Goal: Find contact information: Find contact information

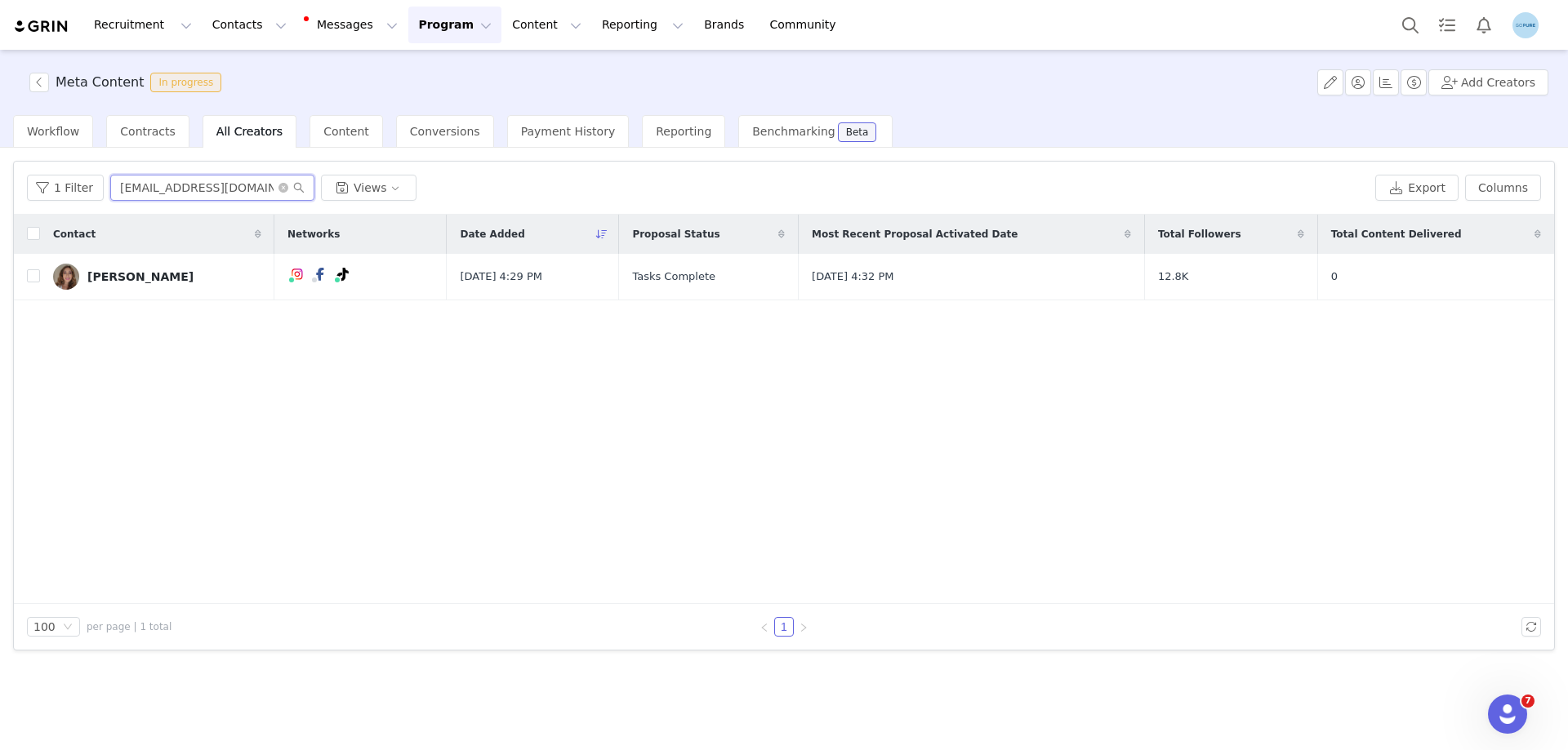
click at [167, 191] on input "[EMAIL_ADDRESS][DOMAIN_NAME]" at bounding box center [212, 188] width 204 height 26
paste input "[EMAIL_ADDRESS]"
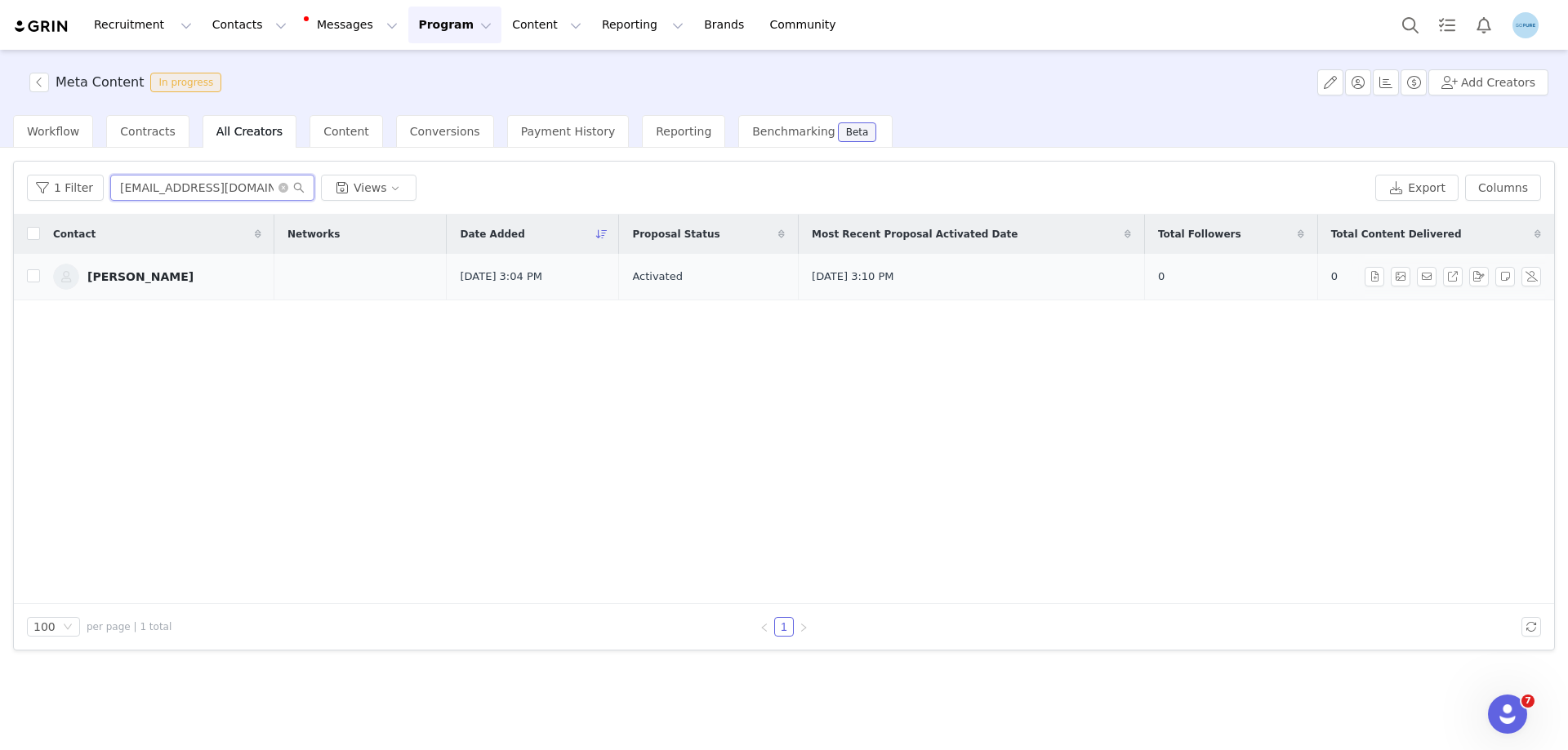
type input "[EMAIL_ADDRESS][DOMAIN_NAME]"
click at [170, 279] on div "[PERSON_NAME]" at bounding box center [141, 277] width 106 height 13
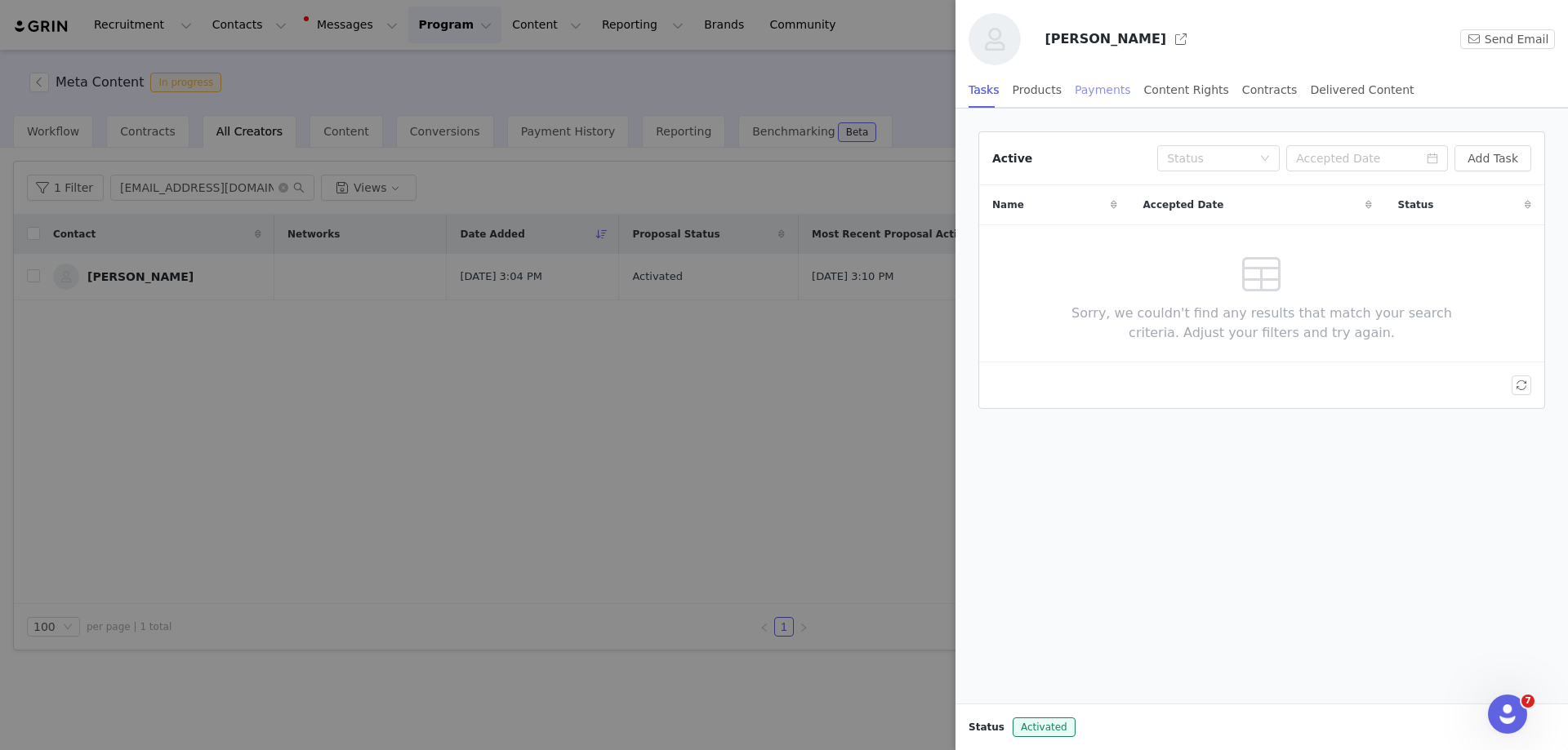
click at [1099, 89] on div "Payments" at bounding box center [1103, 90] width 57 height 37
click at [1462, 165] on button "Manage Payments" at bounding box center [1463, 158] width 137 height 26
click at [329, 371] on div at bounding box center [784, 375] width 1568 height 750
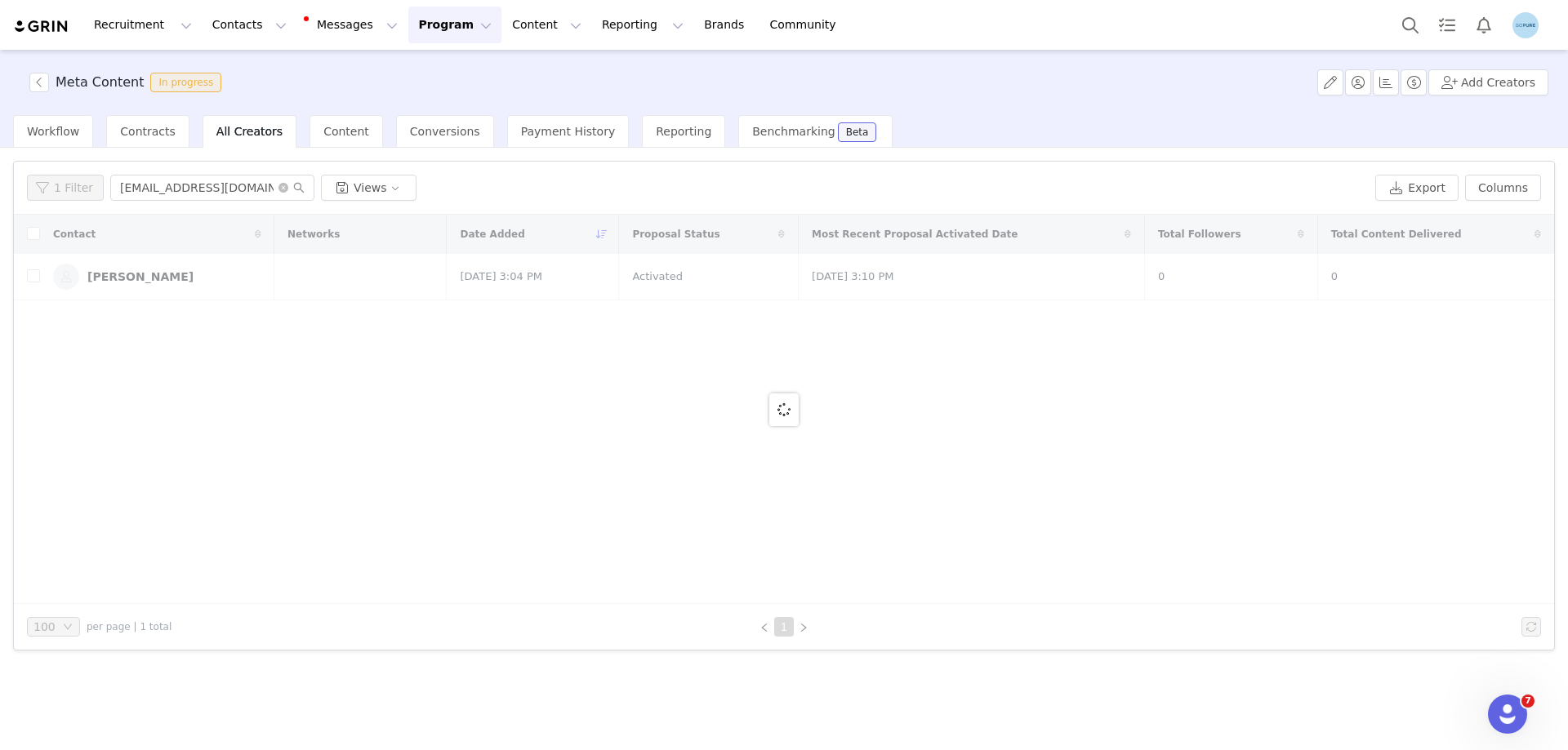
click at [152, 276] on div at bounding box center [784, 409] width 1541 height 390
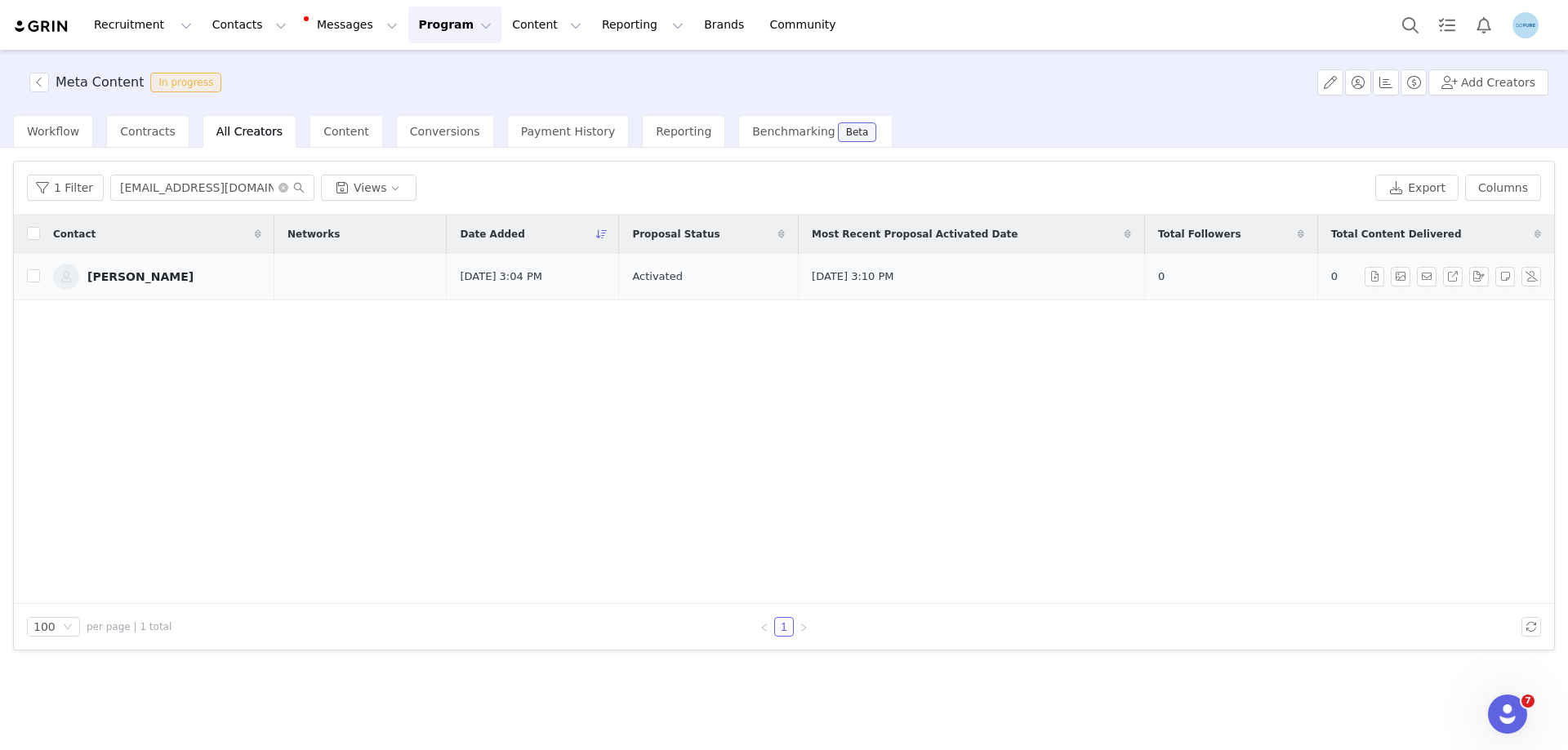
click at [182, 271] on div "[PERSON_NAME]" at bounding box center [141, 277] width 106 height 13
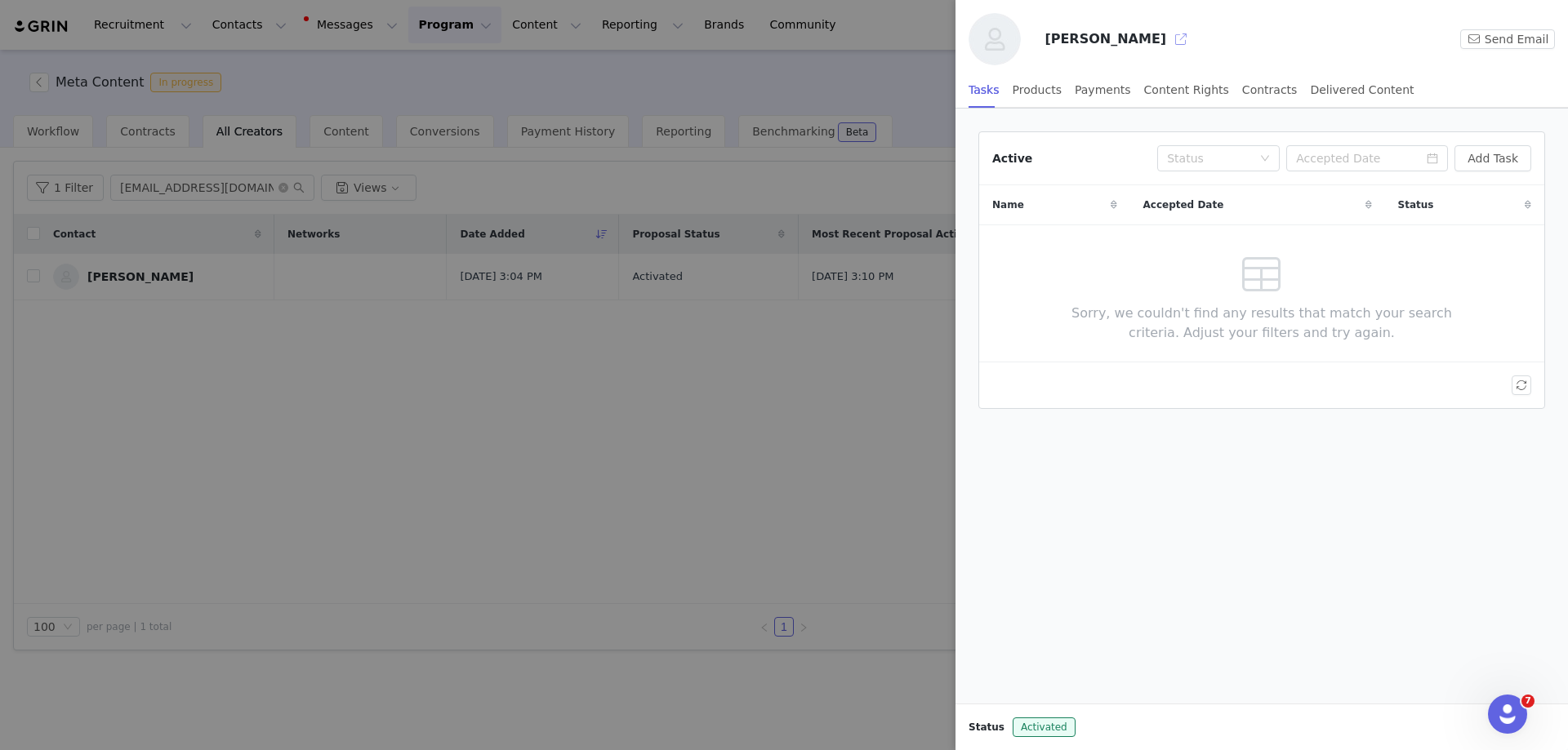
click at [1173, 42] on button "button" at bounding box center [1181, 39] width 26 height 26
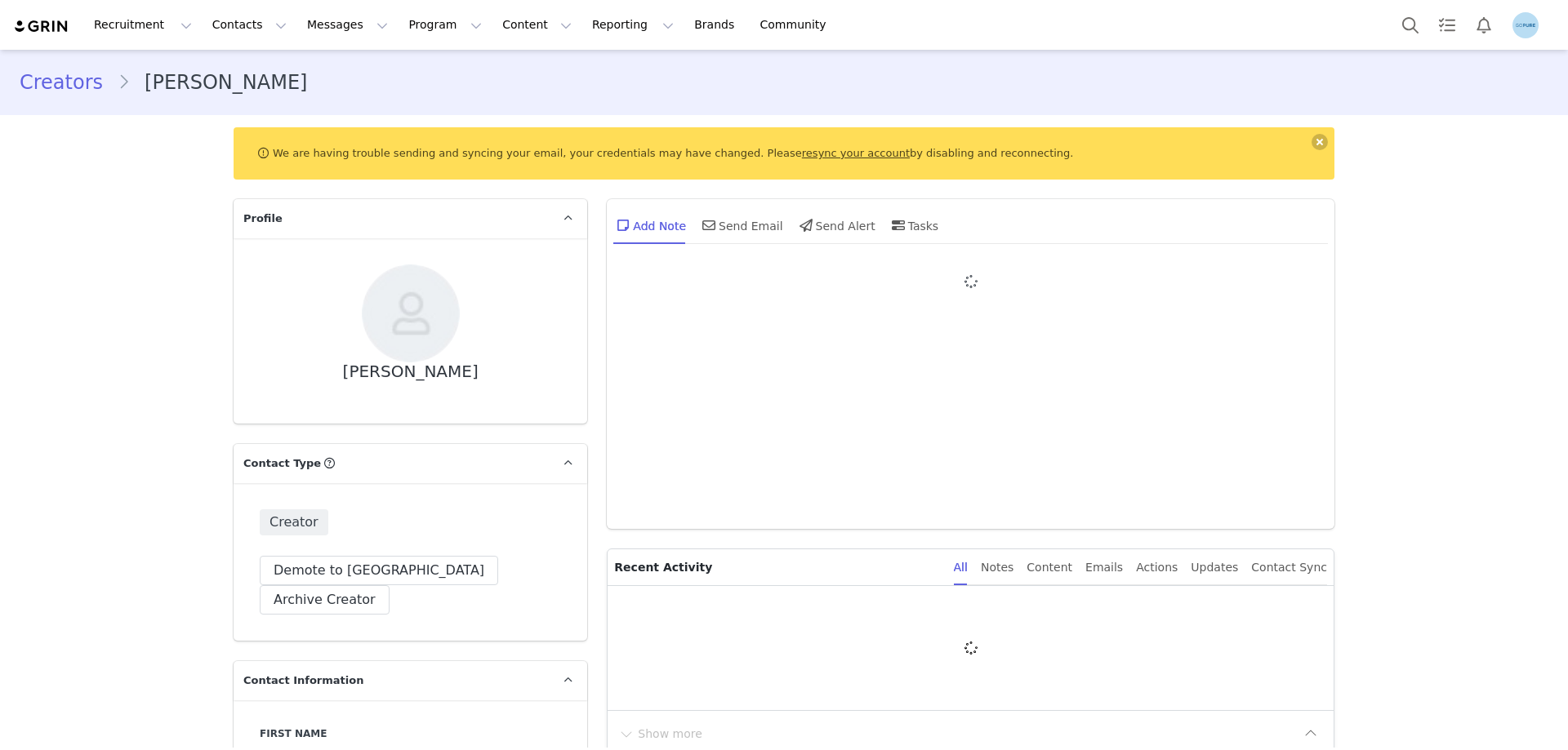
type input "+1 ([GEOGRAPHIC_DATA])"
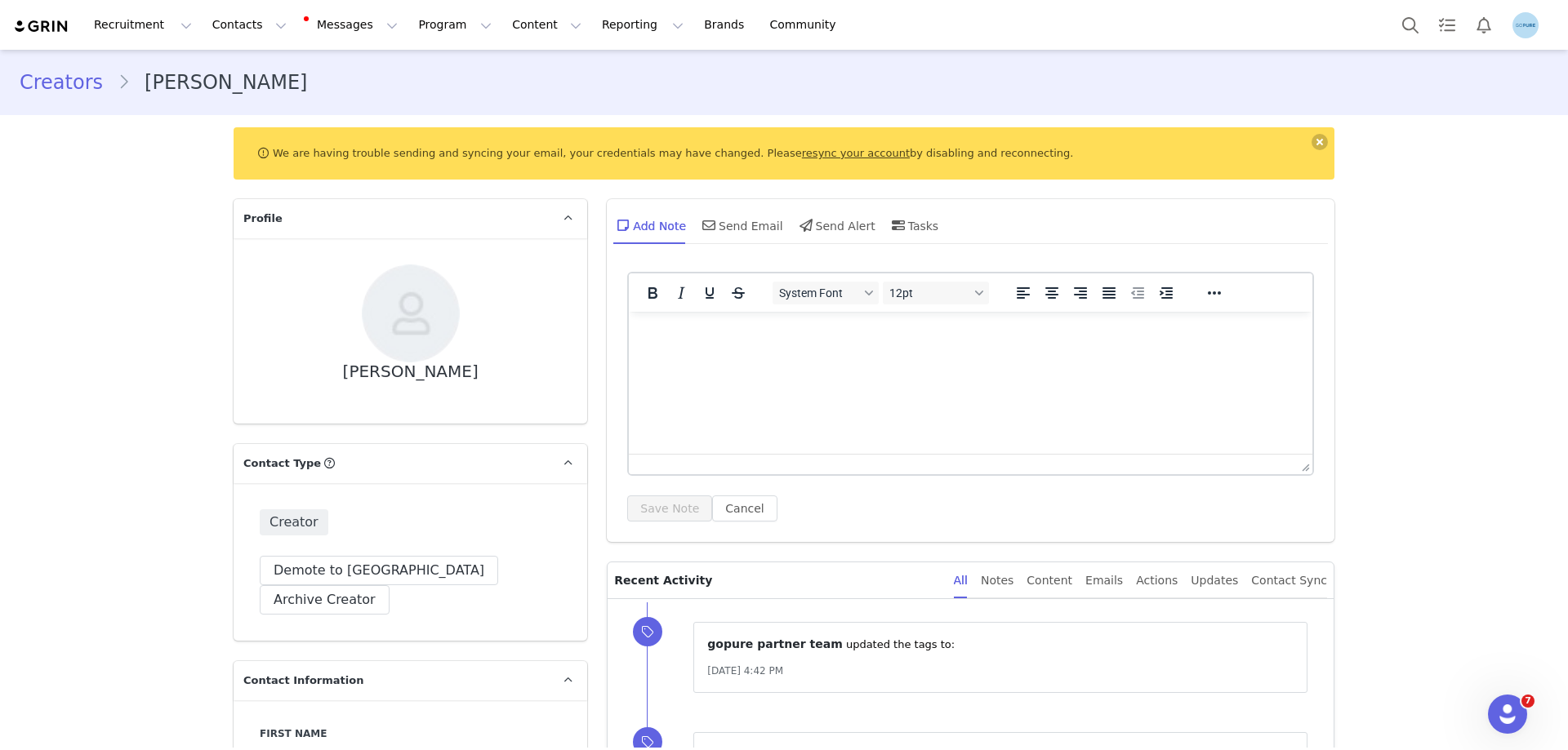
drag, startPoint x: 333, startPoint y: 373, endPoint x: 504, endPoint y: 387, distance: 171.6
click at [504, 387] on div "[PERSON_NAME]" at bounding box center [410, 331] width 301 height 133
copy div "[PERSON_NAME]"
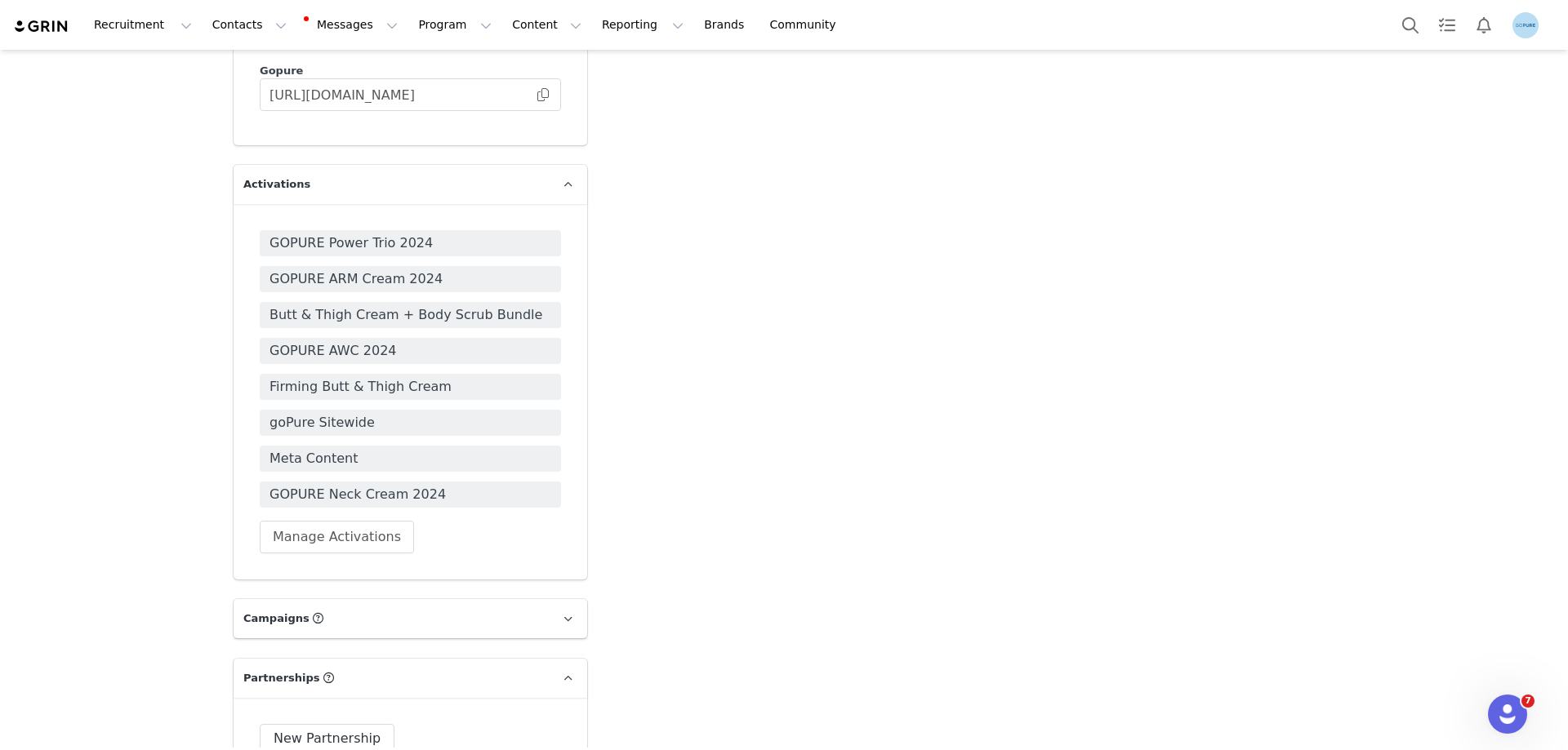
scroll to position [2368, 0]
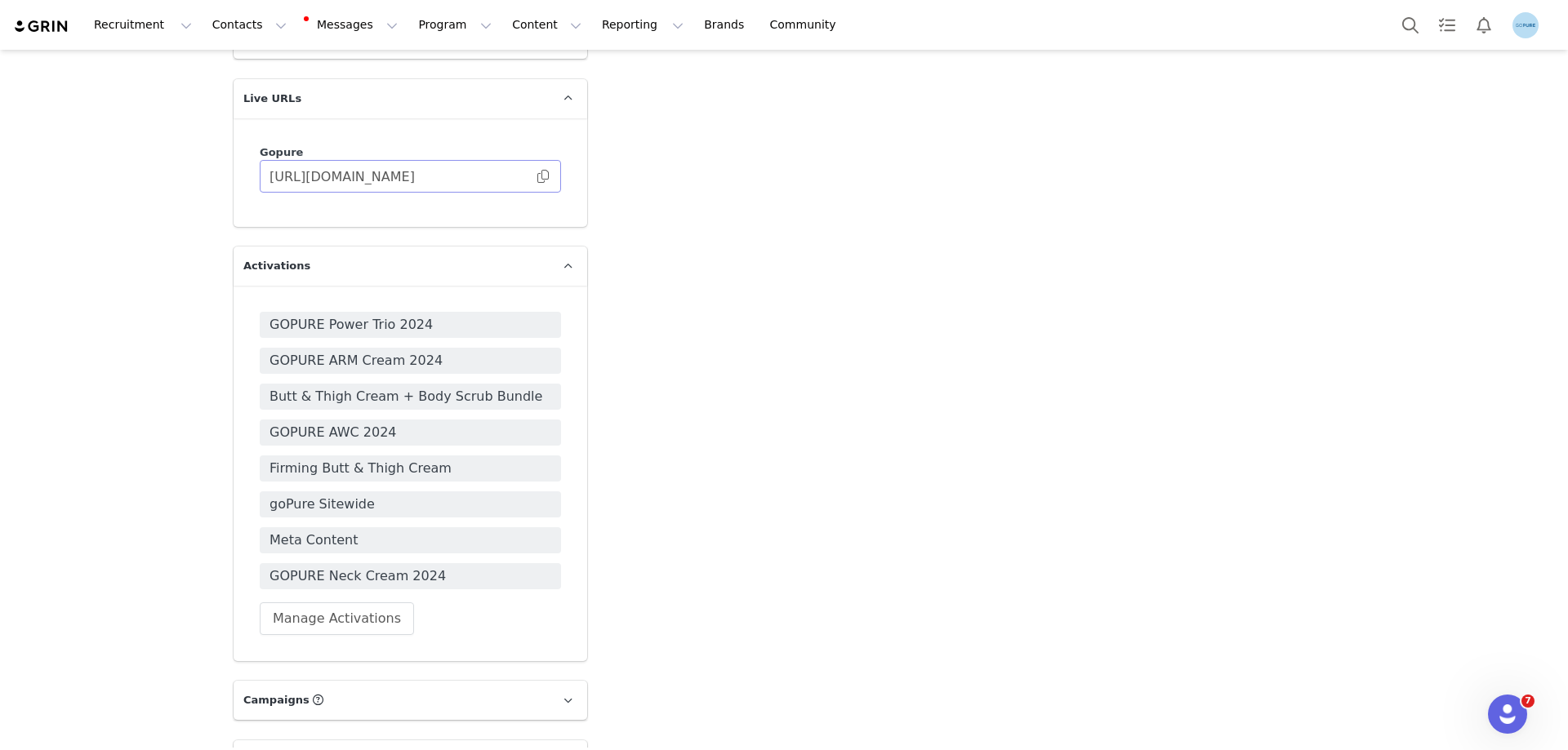
click at [540, 176] on span at bounding box center [543, 176] width 16 height 0
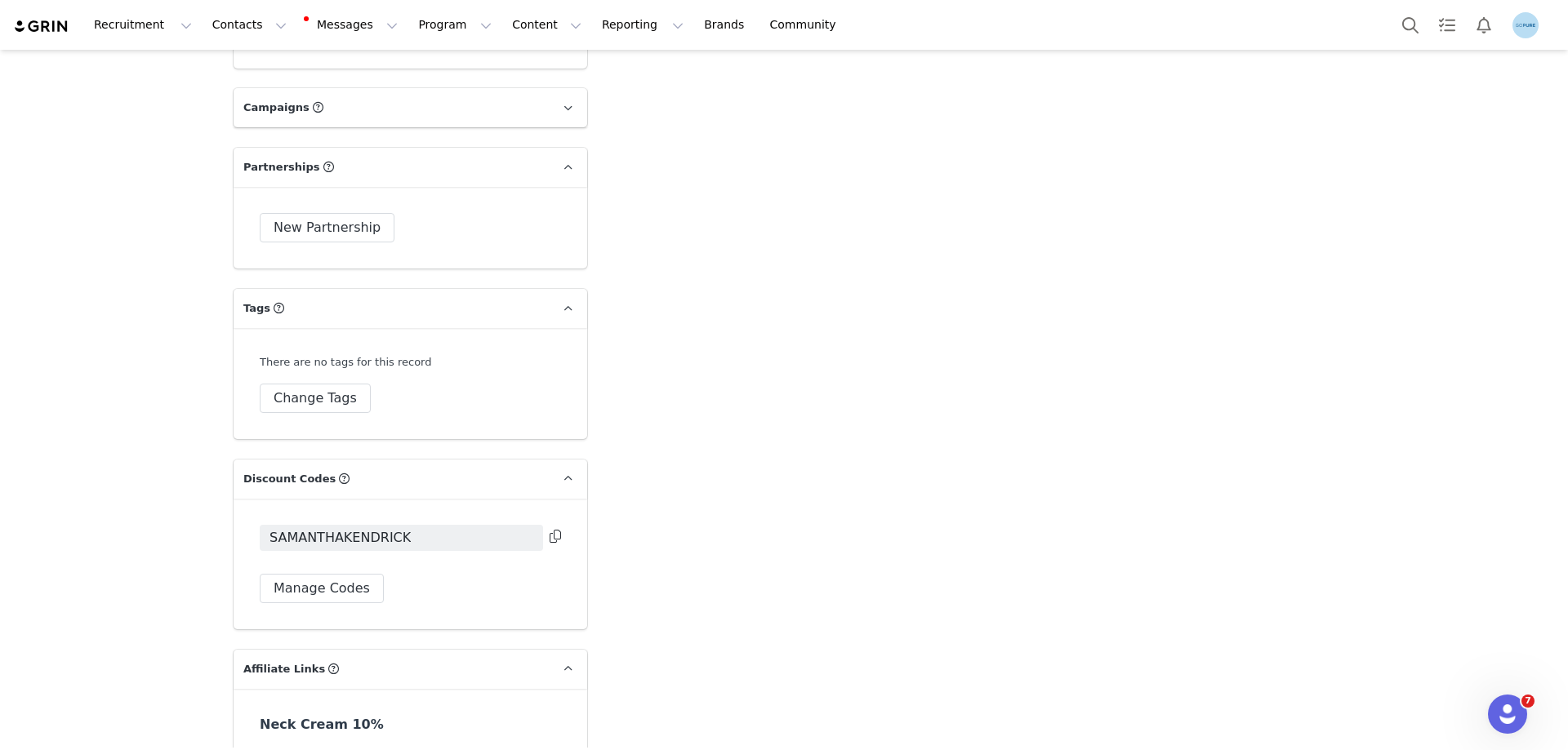
scroll to position [3020, 0]
